Goal: Find specific page/section

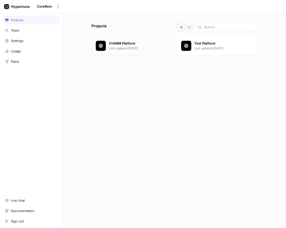
click at [146, 45] on p "CHARM Platform" at bounding box center [138, 43] width 59 height 5
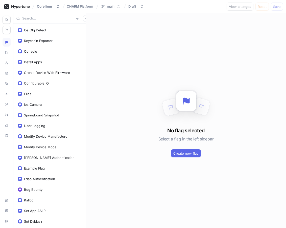
click at [45, 21] on div at bounding box center [49, 18] width 72 height 11
click at [28, 21] on div at bounding box center [49, 18] width 72 height 11
click at [30, 19] on input "text" at bounding box center [47, 18] width 51 height 5
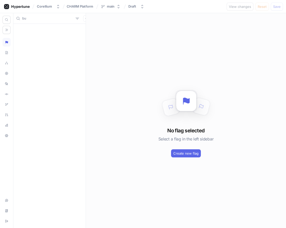
type input "b"
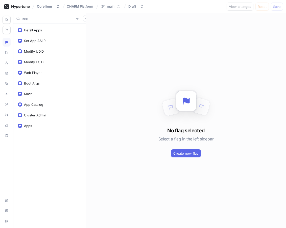
type input "app"
click at [41, 25] on div "Install Apps Set App ASLR Modify UDID Modify ECID Web Player Boot Args Mast App…" at bounding box center [49, 126] width 72 height 204
click at [42, 28] on div "Install Apps" at bounding box center [33, 30] width 18 height 4
